Goal: Transaction & Acquisition: Subscribe to service/newsletter

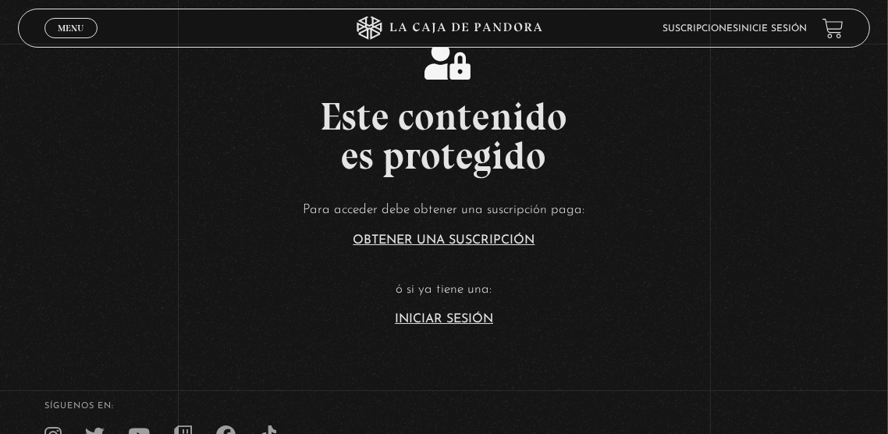
click at [452, 325] on link "Iniciar Sesión" at bounding box center [444, 319] width 98 height 12
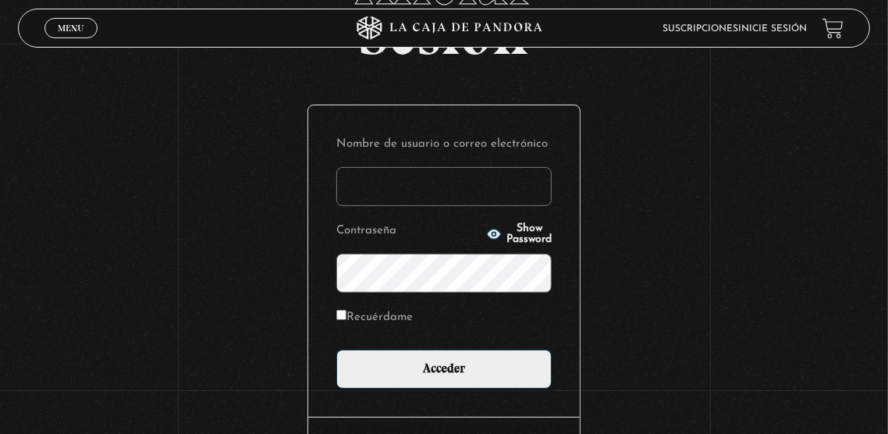
scroll to position [176, 0]
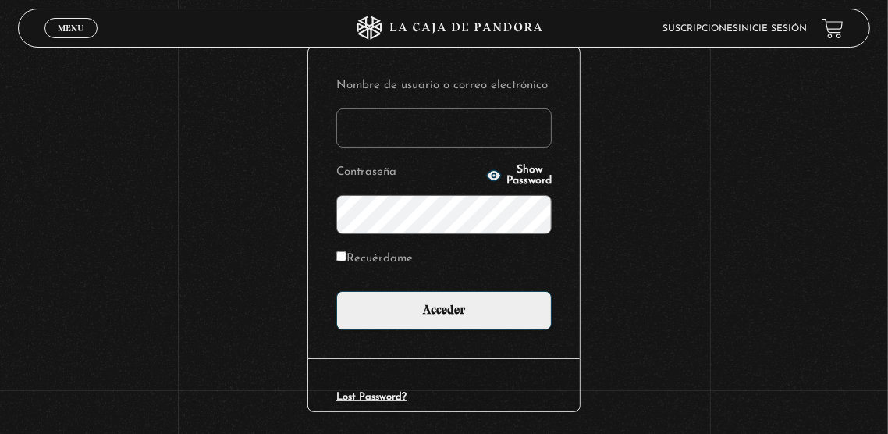
click at [442, 132] on input "Nombre de usuario o correo electrónico" at bounding box center [443, 127] width 215 height 39
type input "[EMAIL_ADDRESS][DOMAIN_NAME]"
click at [336, 291] on input "Acceder" at bounding box center [443, 310] width 215 height 39
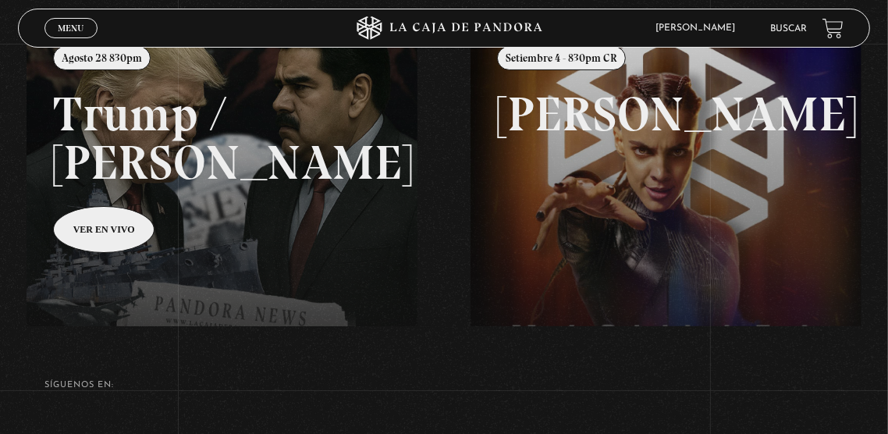
scroll to position [233, 0]
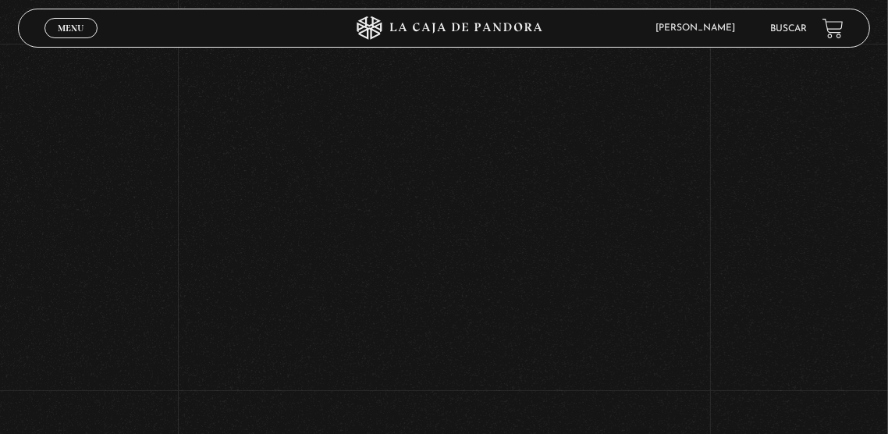
scroll to position [237, 0]
